Goal: Share content: Share content

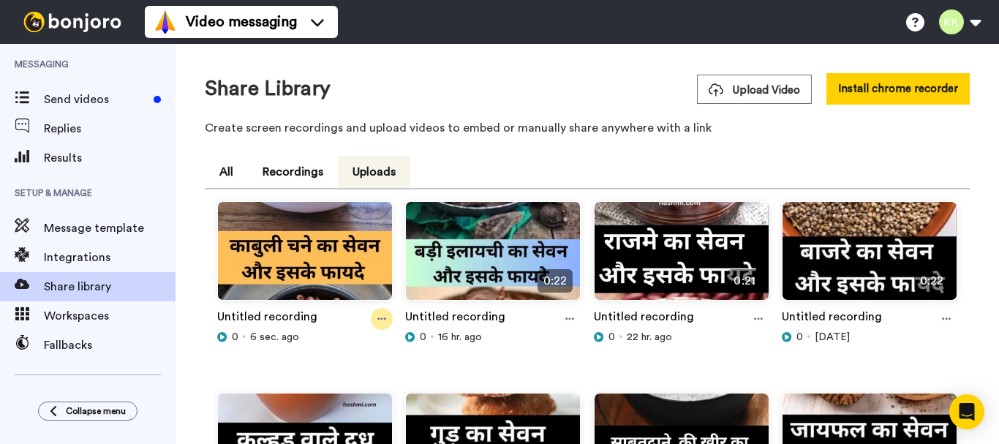
click at [382, 320] on icon at bounding box center [381, 319] width 9 height 10
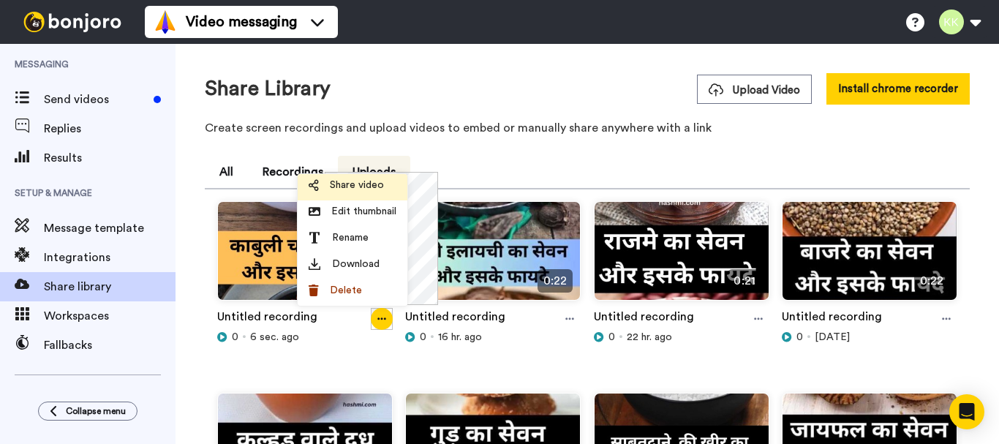
click at [358, 184] on span "Share video" at bounding box center [357, 185] width 54 height 15
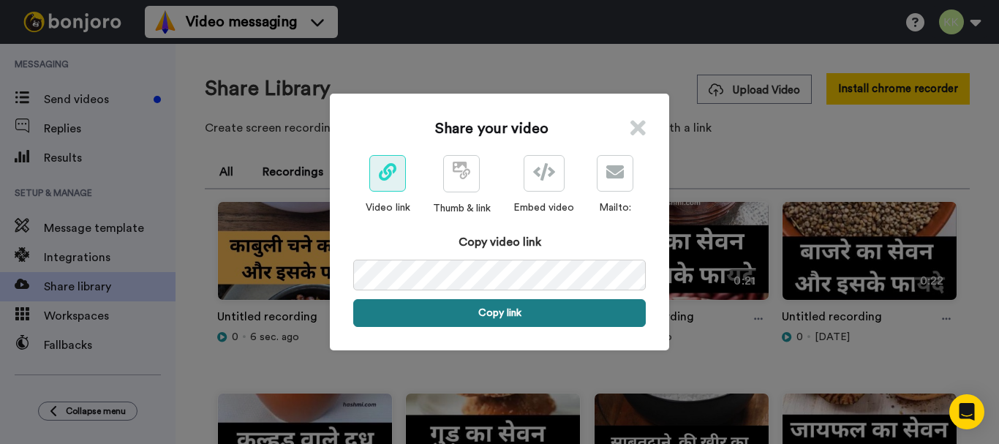
click at [496, 309] on button "Copy link" at bounding box center [499, 313] width 292 height 28
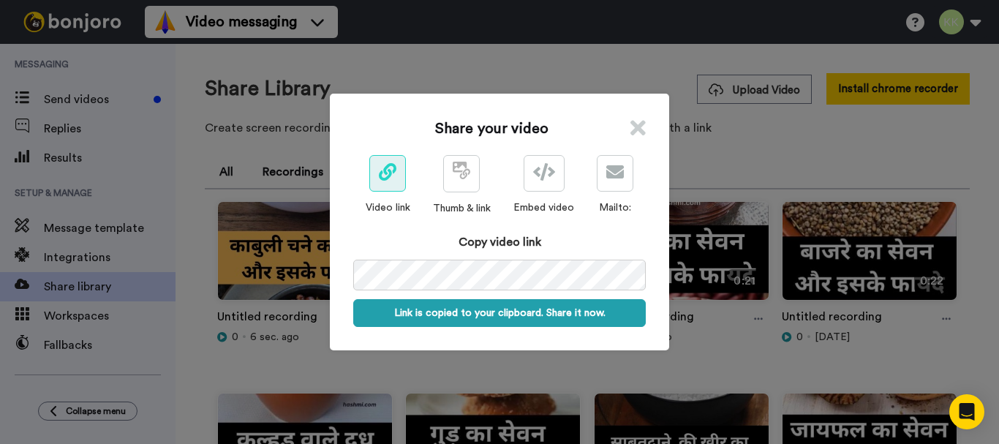
scroll to position [0, 72]
